Goal: Task Accomplishment & Management: Manage account settings

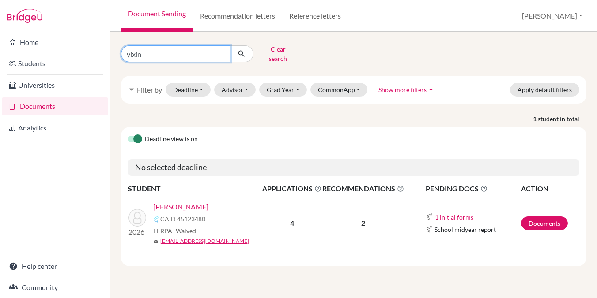
click at [220, 47] on input "yixin" at bounding box center [175, 53] width 109 height 17
click at [219, 50] on input "yixin" at bounding box center [175, 53] width 109 height 17
type input "[PERSON_NAME]"
click button "submit" at bounding box center [241, 53] width 23 height 17
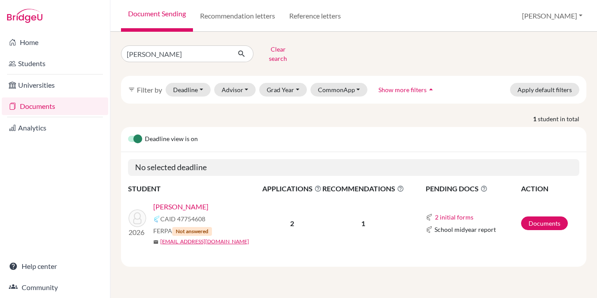
click at [172, 202] on link "[PERSON_NAME]" at bounding box center [180, 207] width 55 height 11
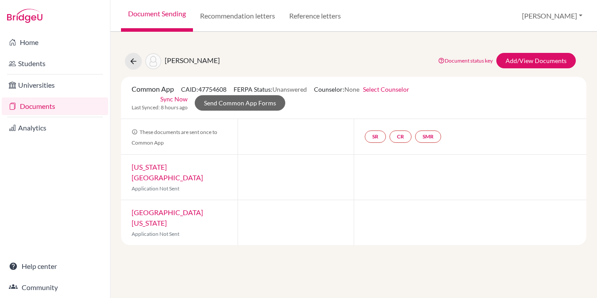
click at [152, 169] on link "New York University" at bounding box center [167, 172] width 71 height 19
click at [164, 208] on link "University of Southern California" at bounding box center [167, 217] width 71 height 19
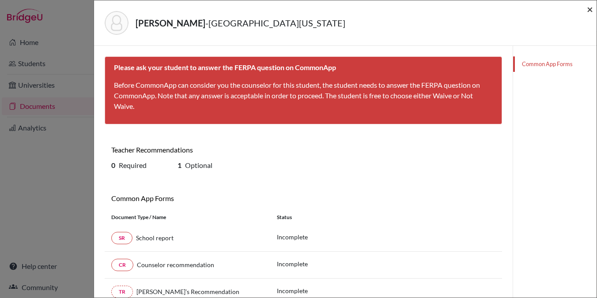
click at [587, 11] on span "×" at bounding box center [590, 9] width 6 height 13
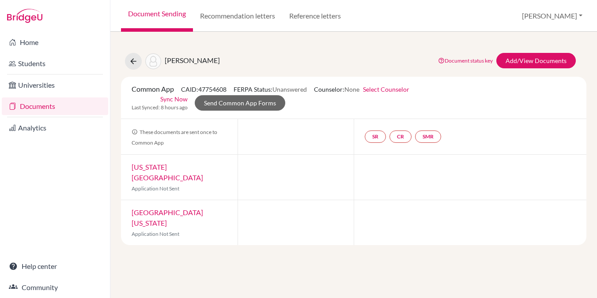
click at [169, 96] on link "Sync Now" at bounding box center [173, 98] width 27 height 9
